Goal: Information Seeking & Learning: Understand process/instructions

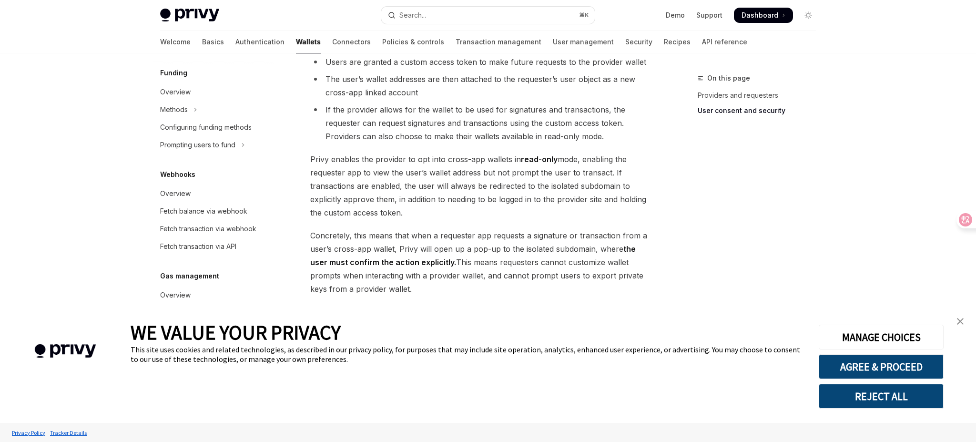
scroll to position [774, 0]
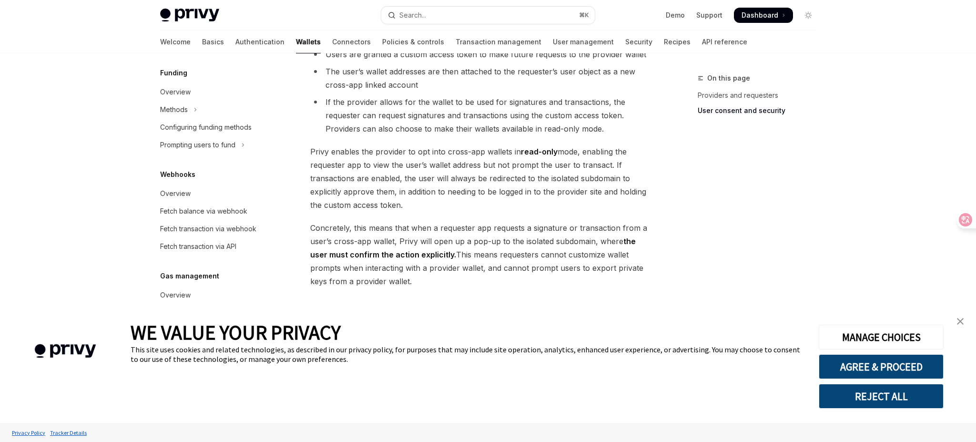
click at [962, 323] on img "close banner" at bounding box center [960, 321] width 7 height 7
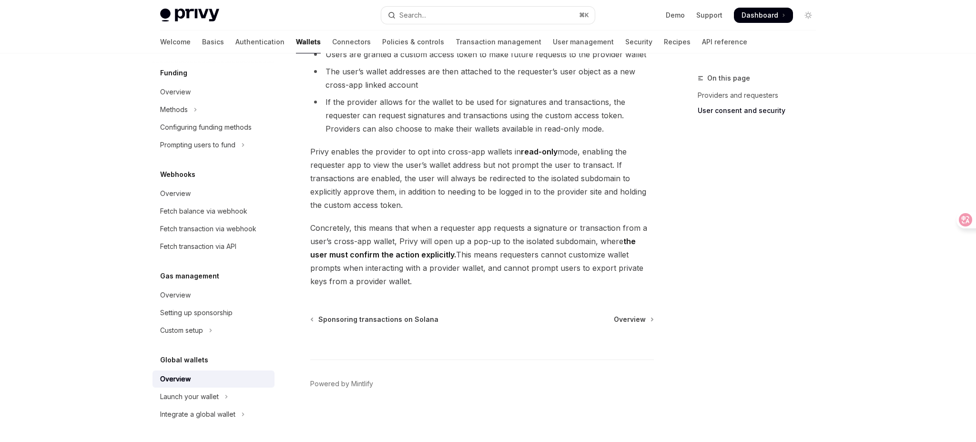
click at [217, 382] on div "Overview" at bounding box center [214, 378] width 109 height 11
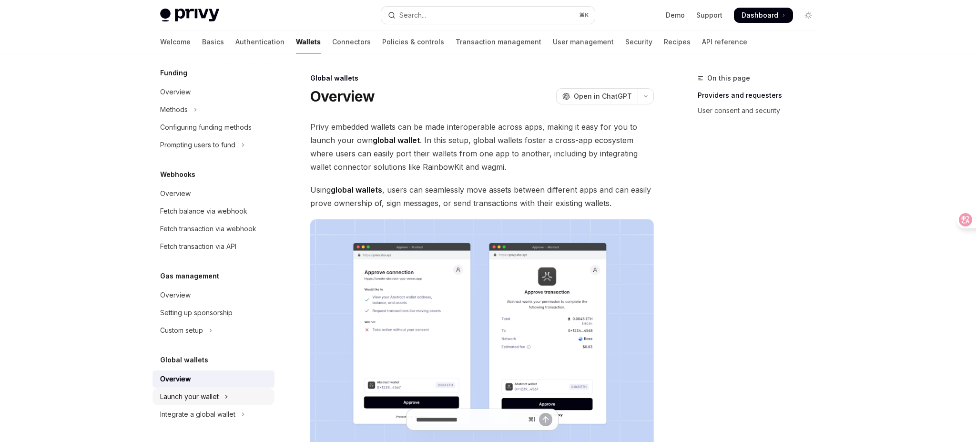
click at [222, 396] on button "Launch your wallet" at bounding box center [214, 396] width 122 height 17
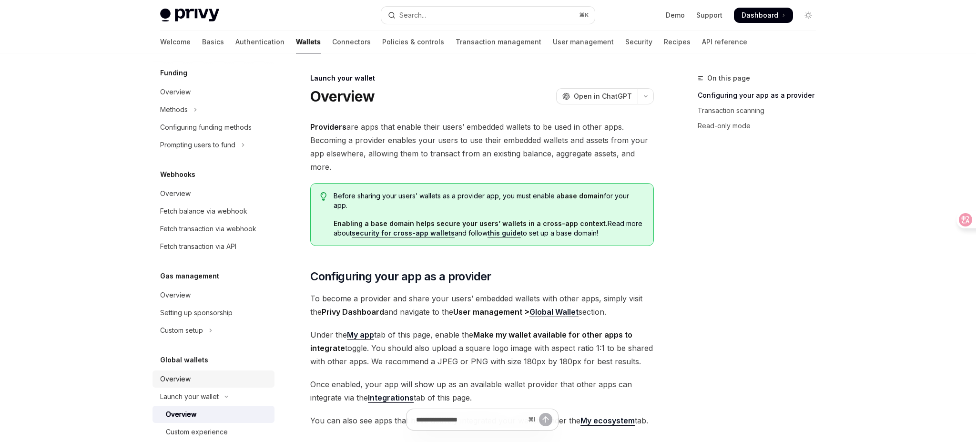
click at [222, 381] on div "Overview" at bounding box center [214, 378] width 109 height 11
type textarea "*"
